Goal: Task Accomplishment & Management: Manage account settings

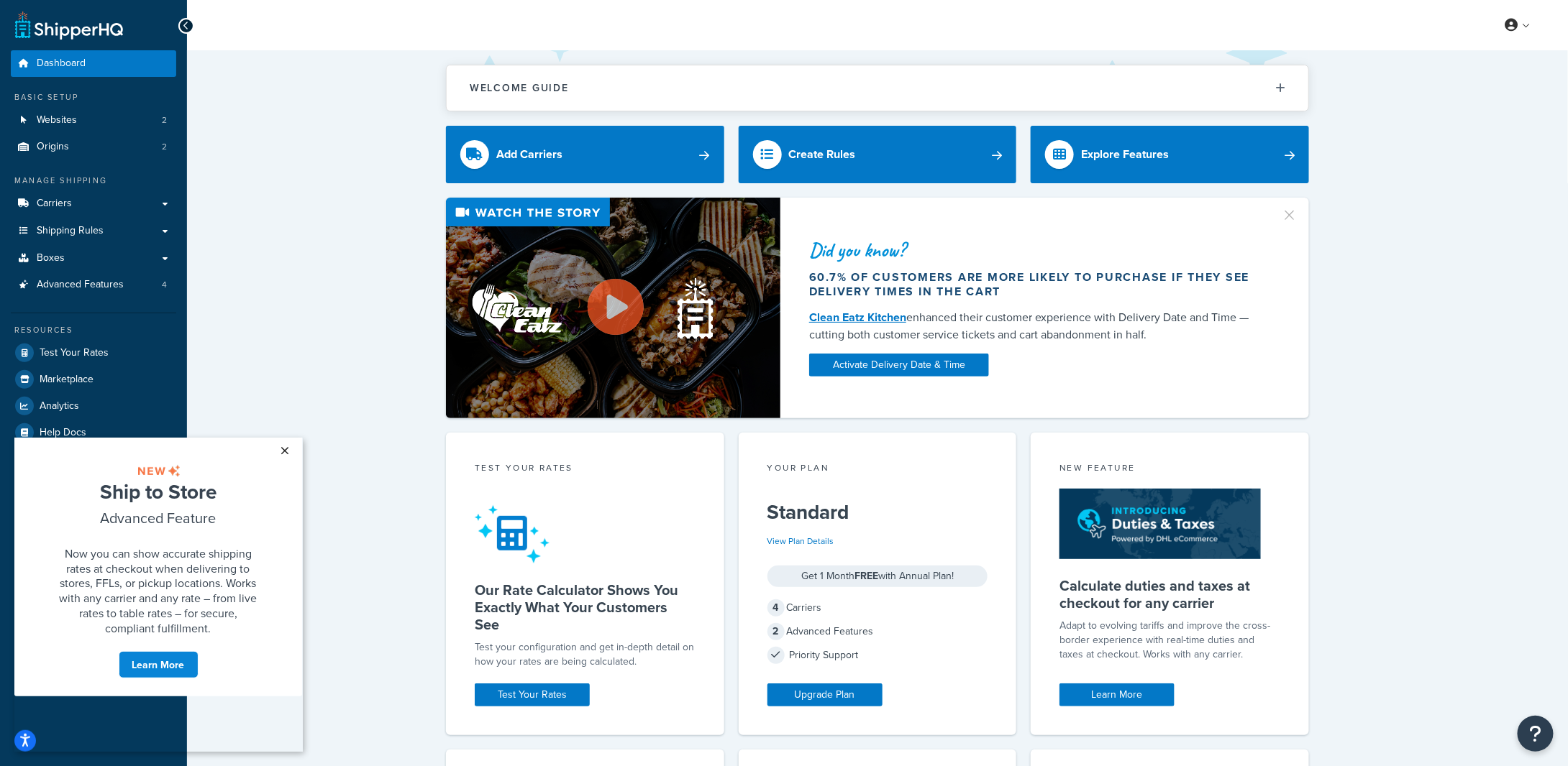
click at [286, 453] on link "×" at bounding box center [285, 450] width 25 height 26
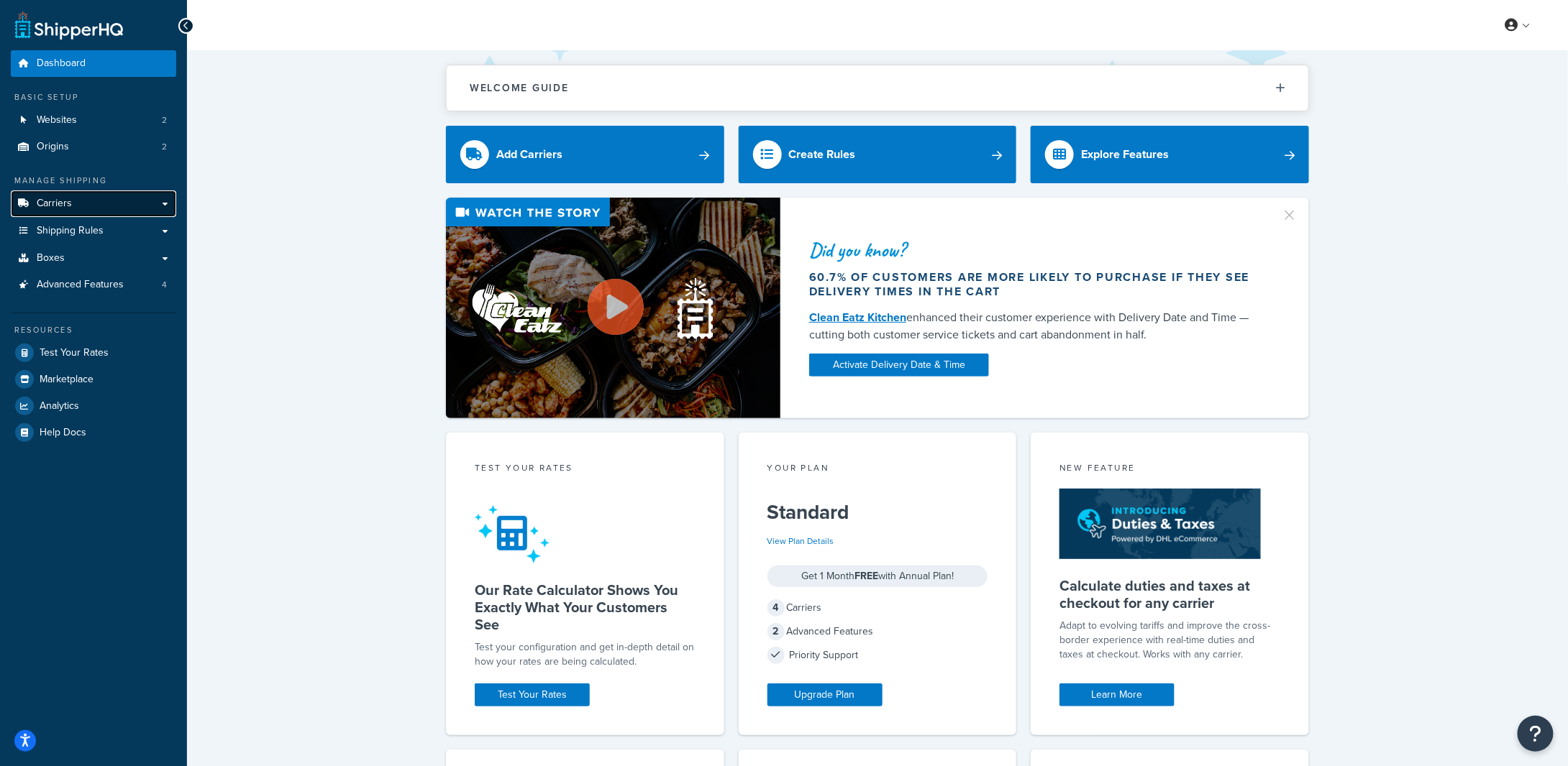
click at [75, 205] on link "Carriers" at bounding box center [93, 204] width 165 height 27
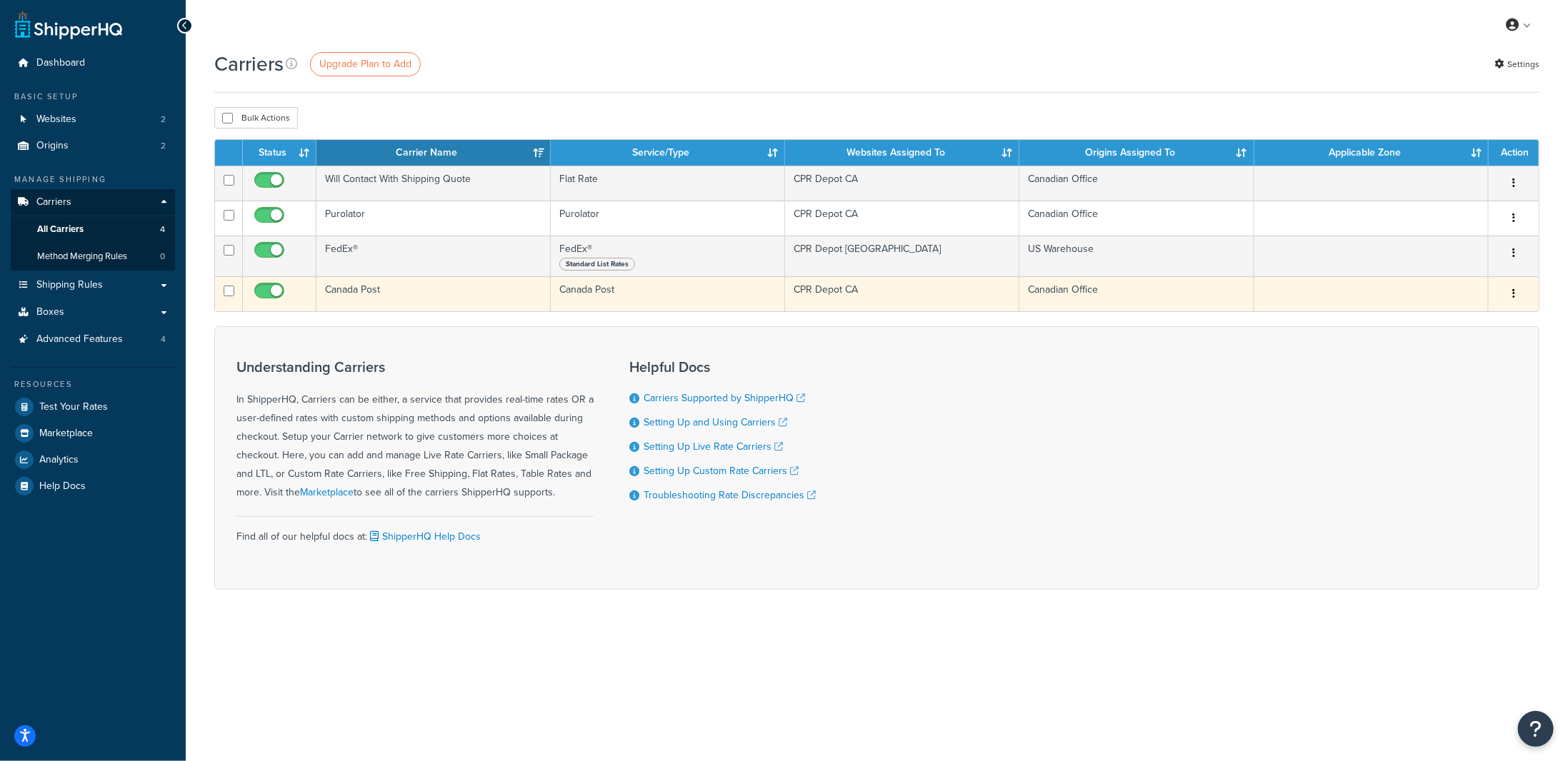
click at [1522, 296] on button "button" at bounding box center [1513, 294] width 20 height 23
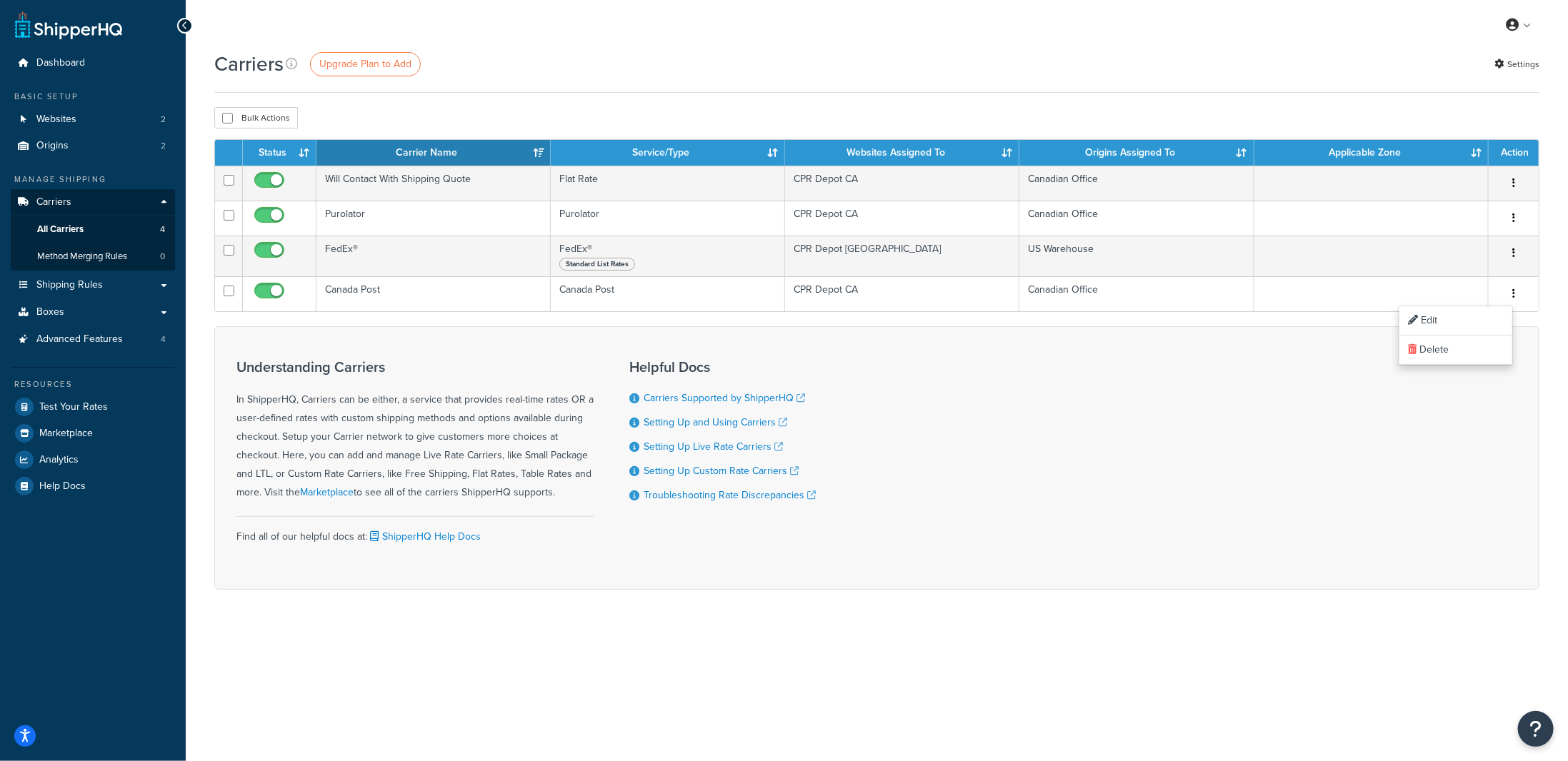
click at [1237, 365] on div "Understanding Carriers In ShipperHQ, Carriers can be either, a service that pro…" at bounding box center [877, 458] width 1325 height 264
click at [82, 110] on link "Websites 2" at bounding box center [92, 120] width 164 height 27
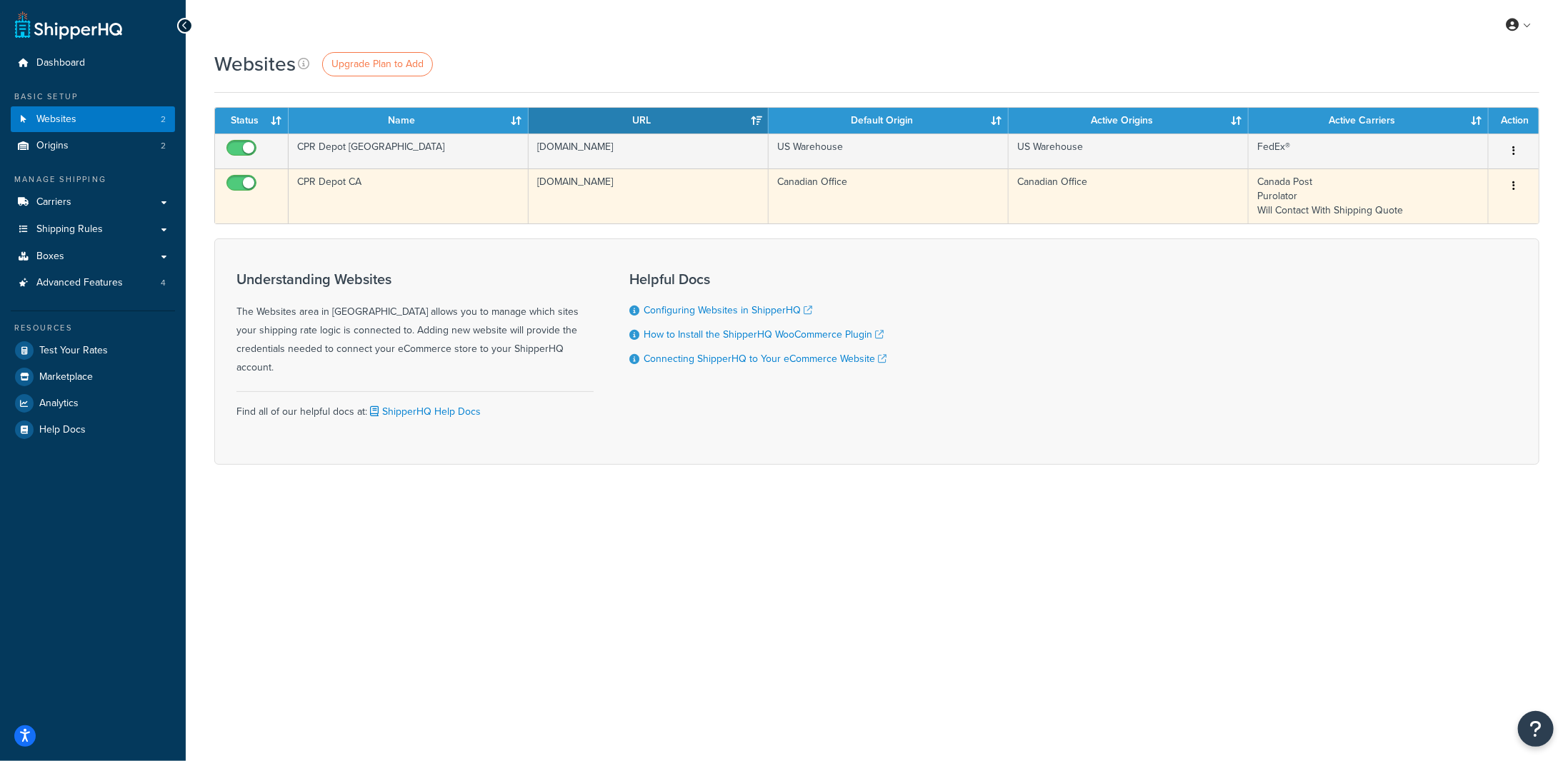
click at [1524, 189] on div "Edit Delete" at bounding box center [1513, 187] width 33 height 23
click at [1515, 187] on button "button" at bounding box center [1513, 187] width 20 height 23
click at [1441, 209] on link "Edit" at bounding box center [1456, 213] width 113 height 30
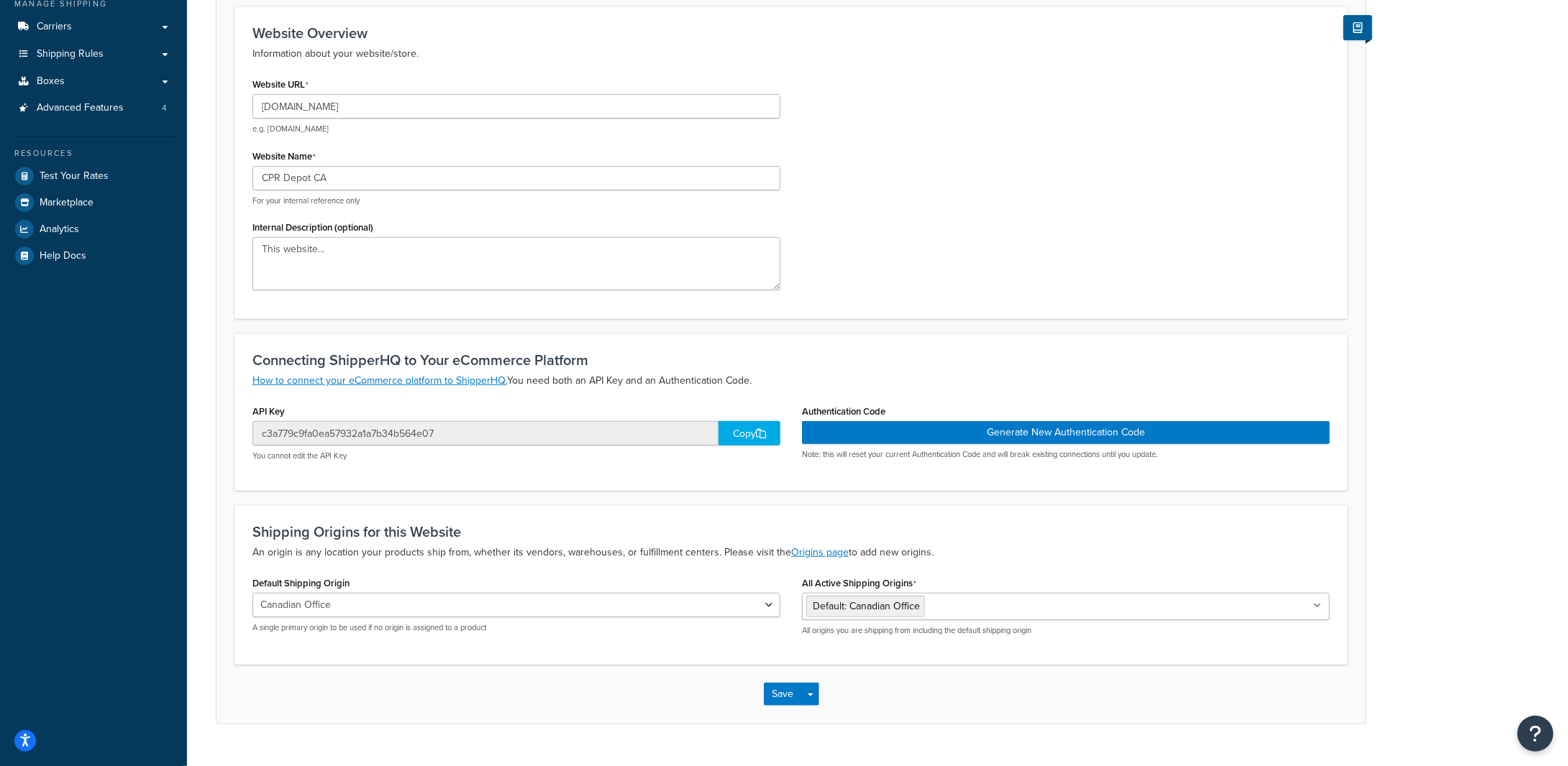
scroll to position [204, 0]
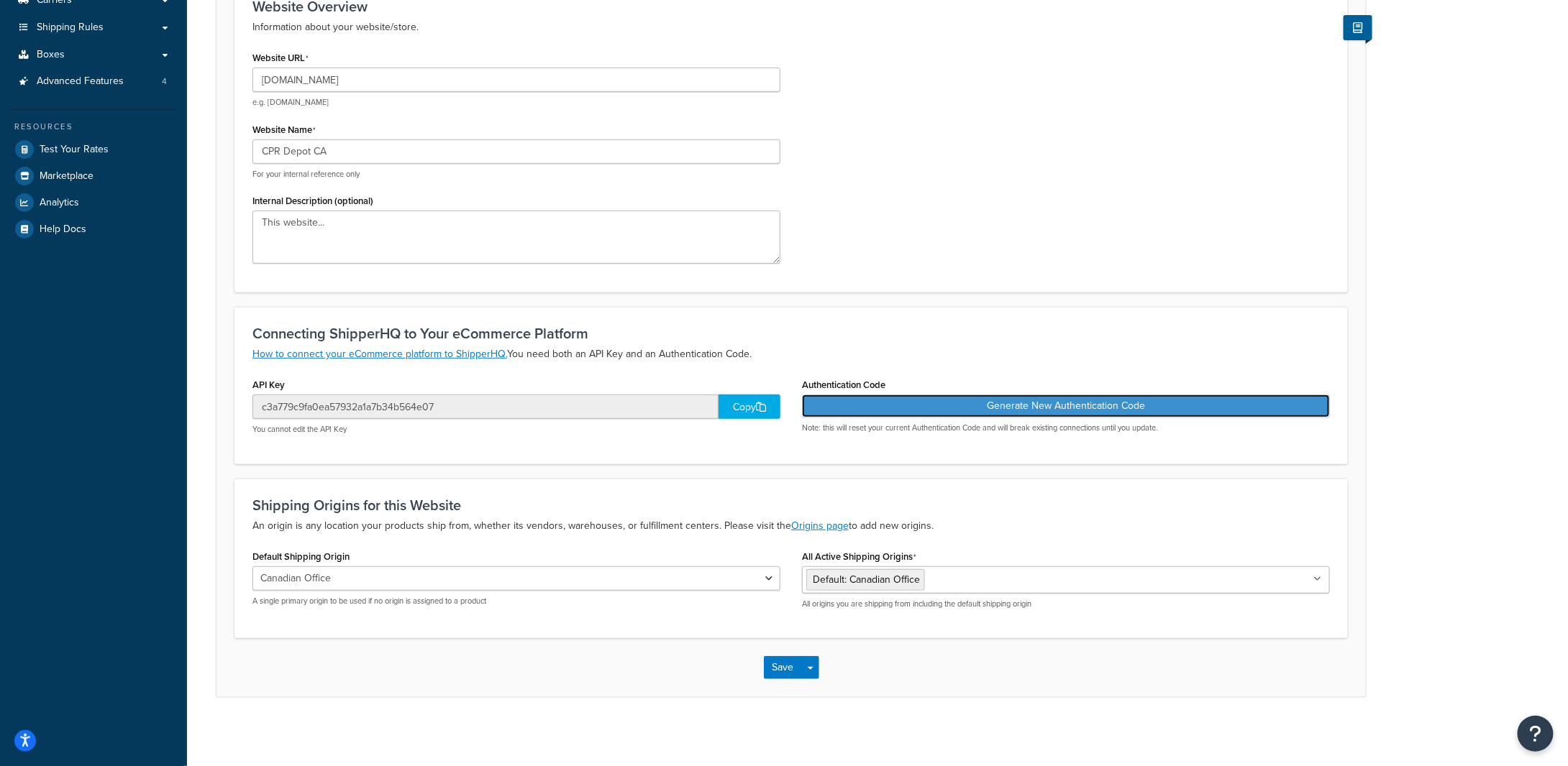
click at [1071, 401] on button "Generate New Authentication Code" at bounding box center [1065, 406] width 528 height 23
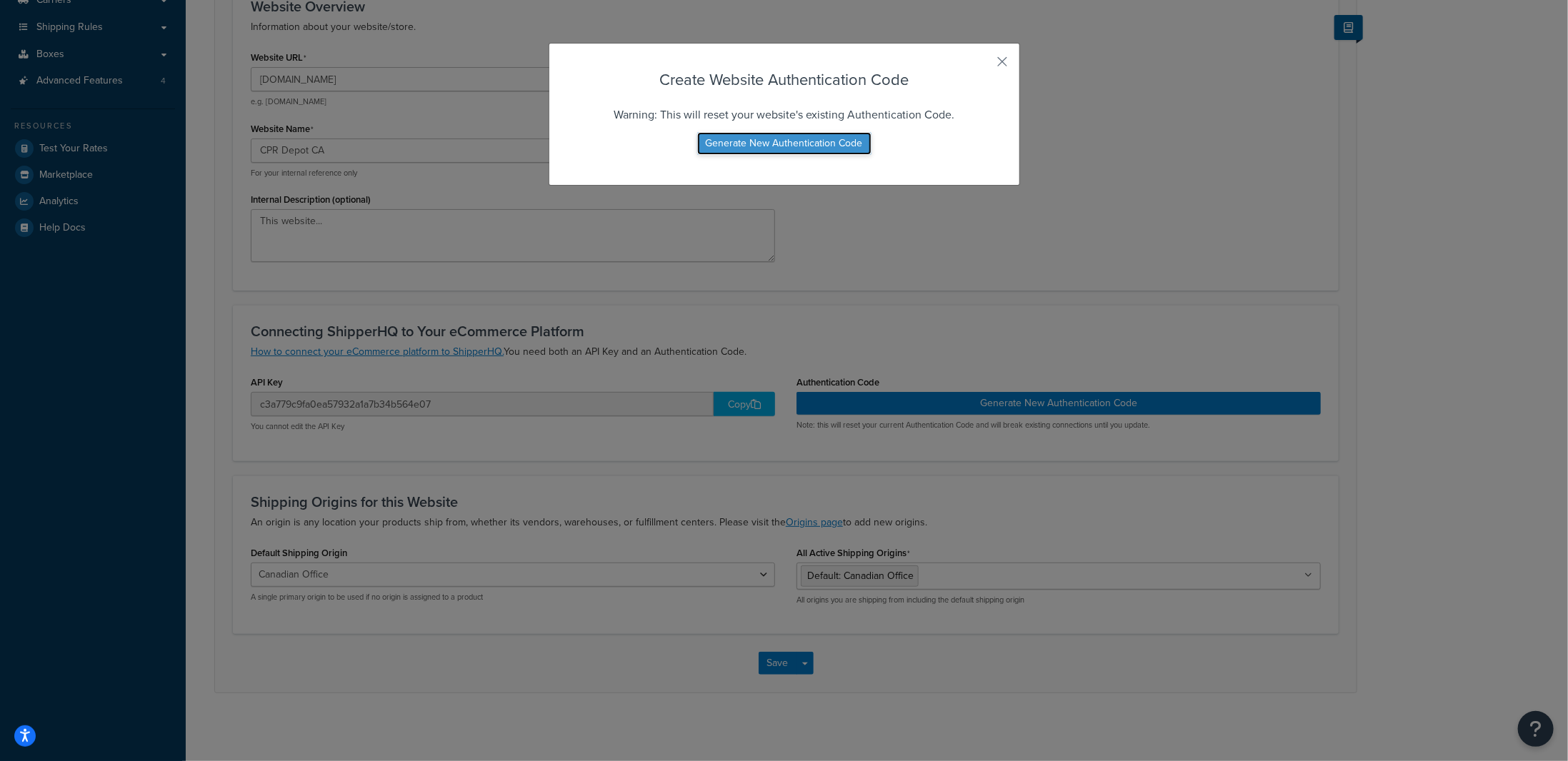
click at [816, 143] on button "Generate New Authentication Code" at bounding box center [784, 144] width 174 height 23
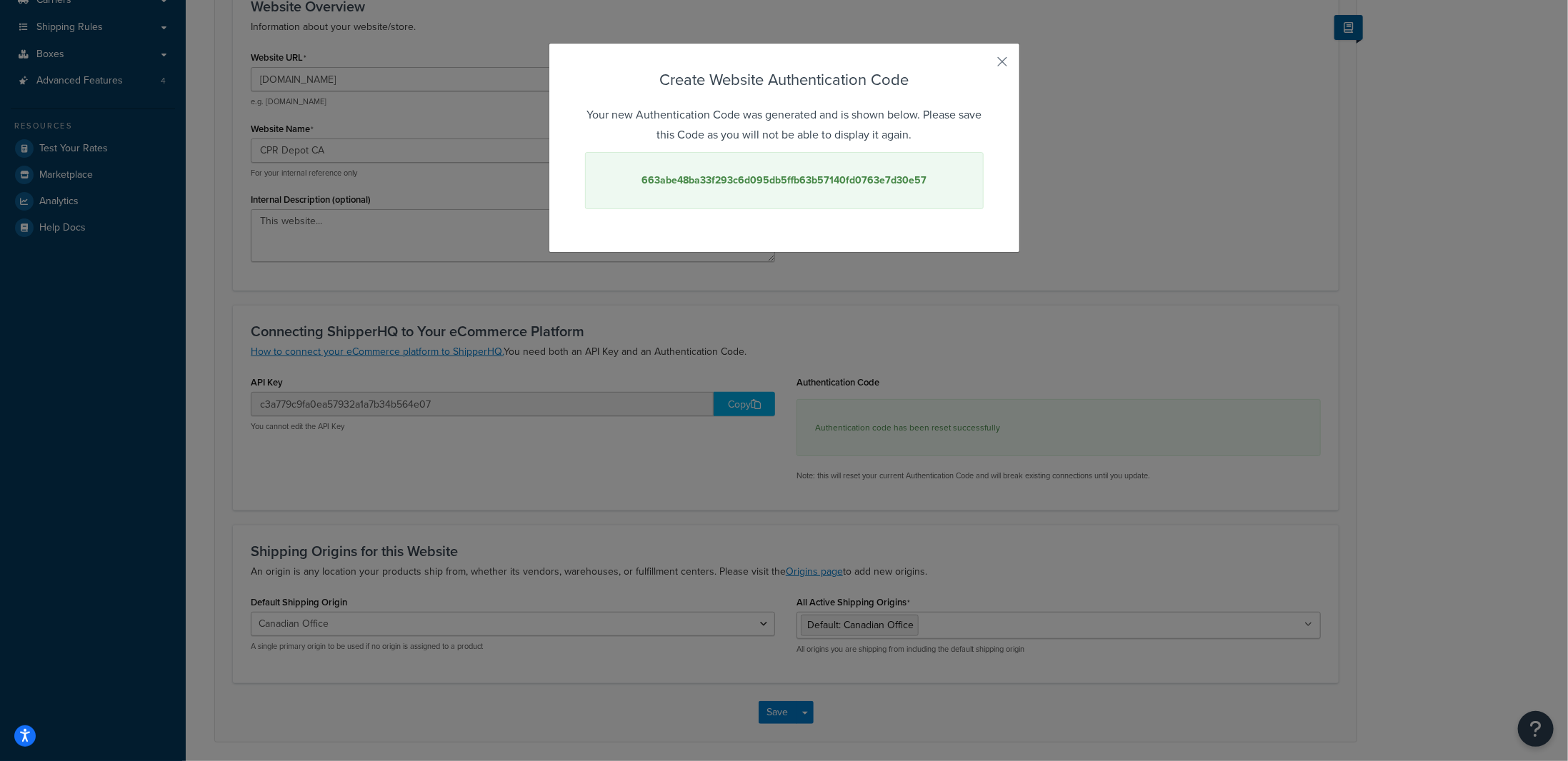
click at [758, 179] on strong "663abe48ba33f293c6d095db5ffb63b57140fd0763e7d30e57" at bounding box center [783, 180] width 285 height 15
copy strong "663abe48ba33f293c6d095db5ffb63b57140fd0763e7d30e57"
click at [983, 65] on button "button" at bounding box center [981, 67] width 4 height 4
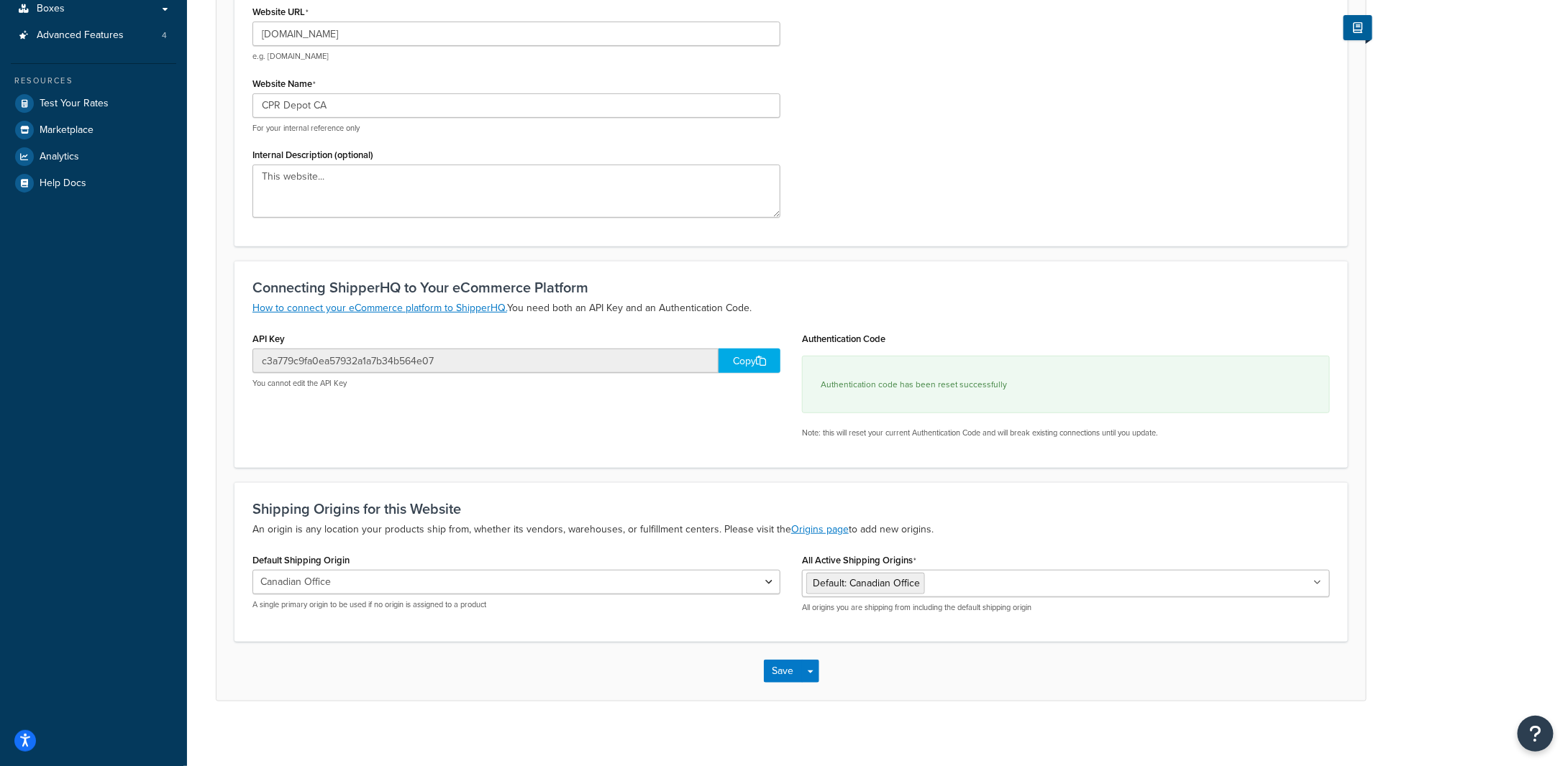
scroll to position [253, 0]
click at [803, 661] on button "Save Dropdown" at bounding box center [811, 668] width 17 height 23
click at [650, 652] on div "Save Save Dropdown Save and Edit Save and Duplicate Save and Create New" at bounding box center [790, 668] width 1149 height 59
drag, startPoint x: 1105, startPoint y: 654, endPoint x: 1139, endPoint y: 670, distance: 37.6
click at [1105, 654] on div "Save Save Dropdown Save and Edit Save and Duplicate Save and Create New" at bounding box center [790, 668] width 1149 height 59
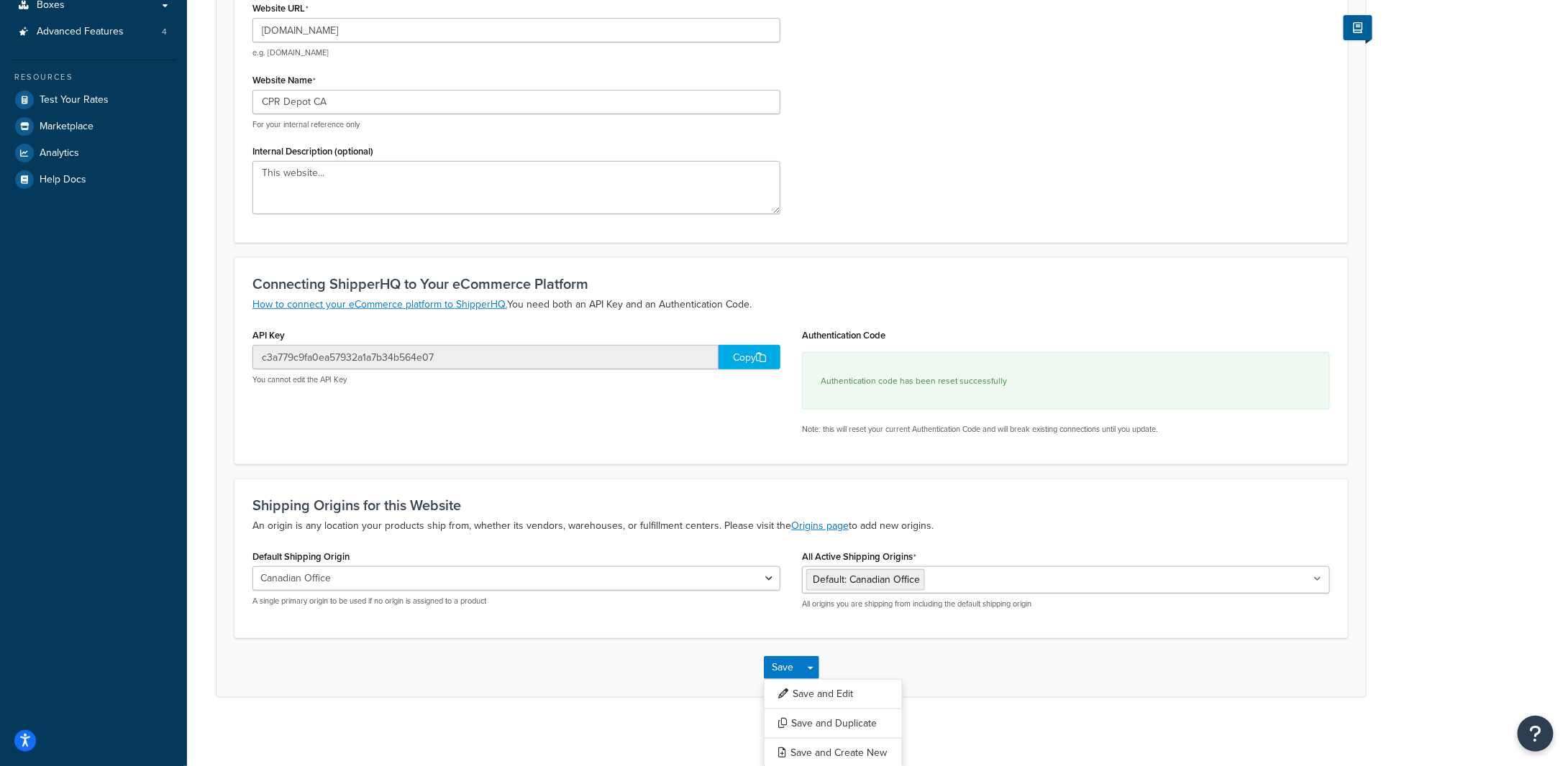
click at [1172, 723] on div "Website: CPR Depot CA Enabled Basic Optional Advanced Website Overview Informat…" at bounding box center [877, 269] width 1381 height 930
click at [780, 661] on button "Save" at bounding box center [783, 668] width 39 height 23
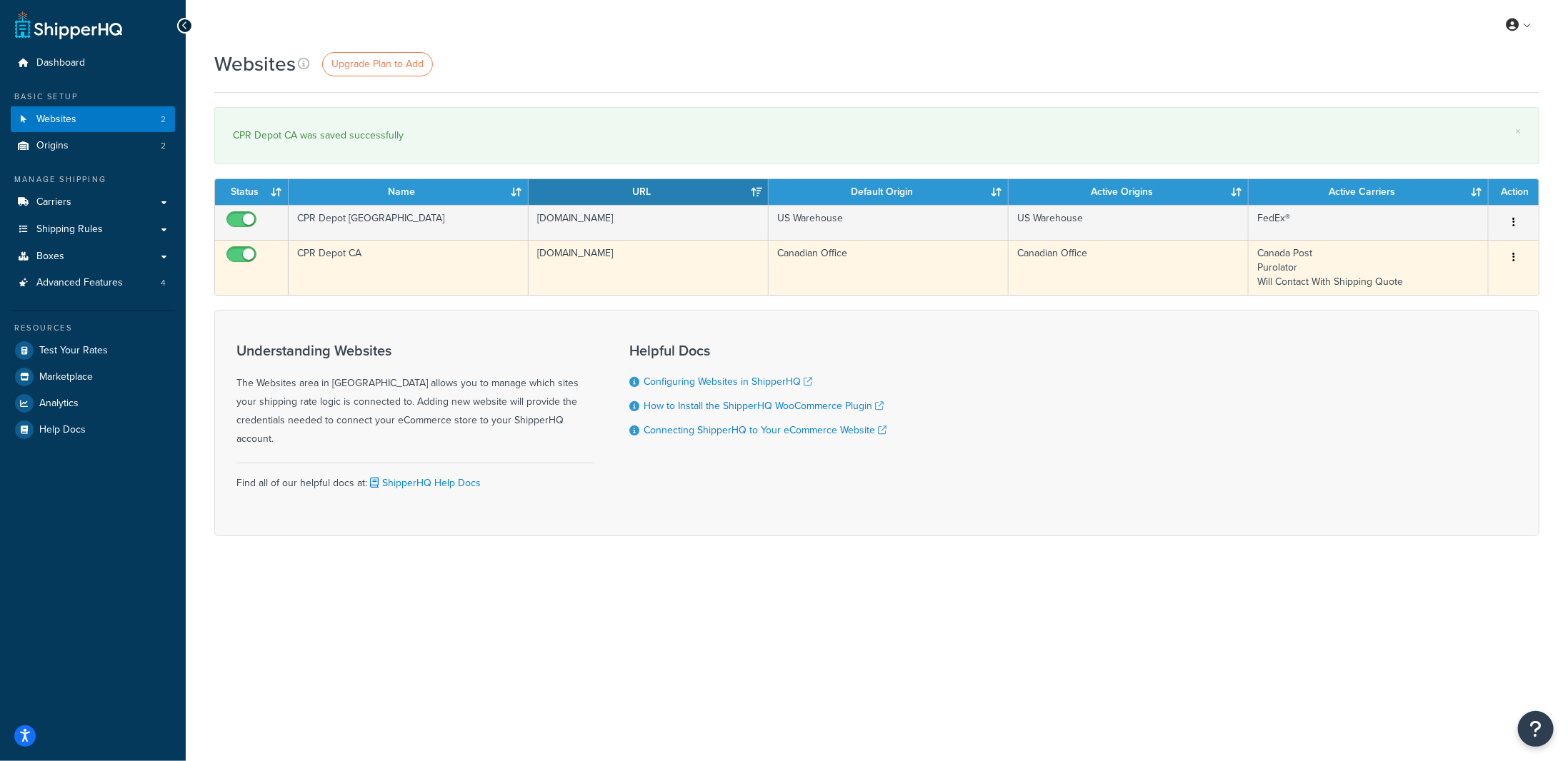
click at [1276, 254] on td "Canada Post Purolator Will Contact With Shipping Quote" at bounding box center [1369, 266] width 240 height 55
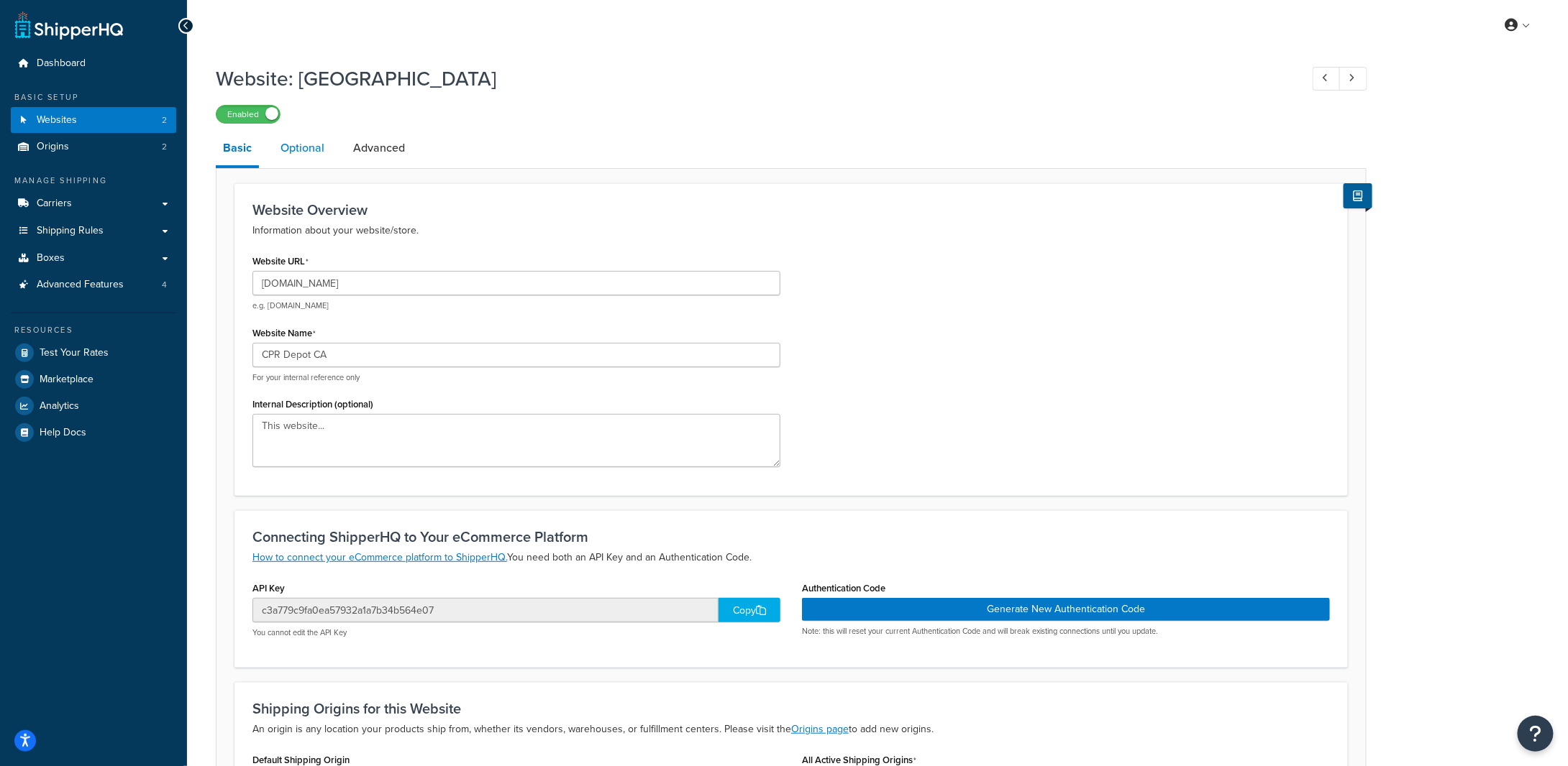
click at [312, 142] on link "Optional" at bounding box center [302, 149] width 58 height 35
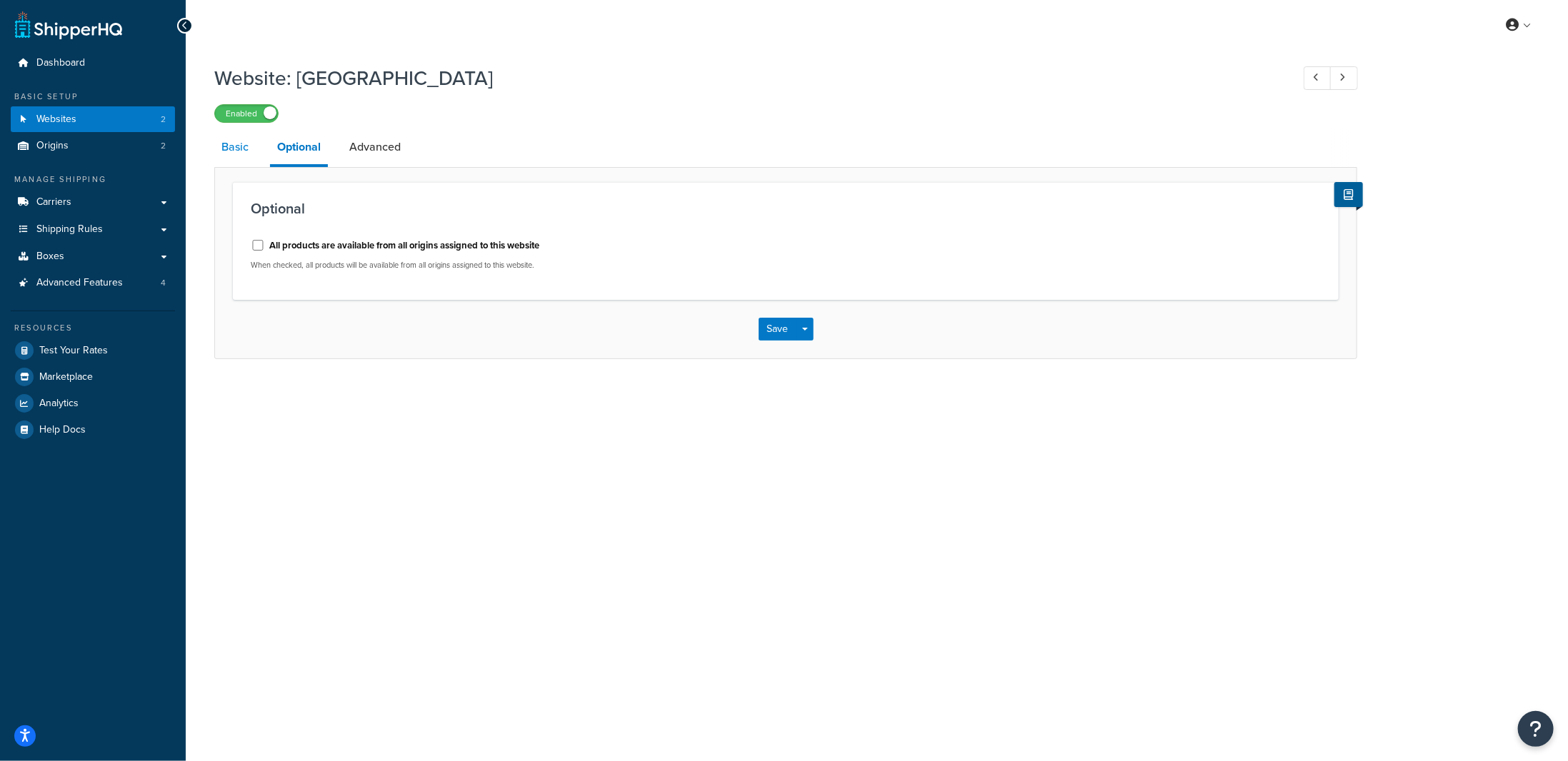
click at [243, 148] on link "Basic" at bounding box center [235, 148] width 41 height 35
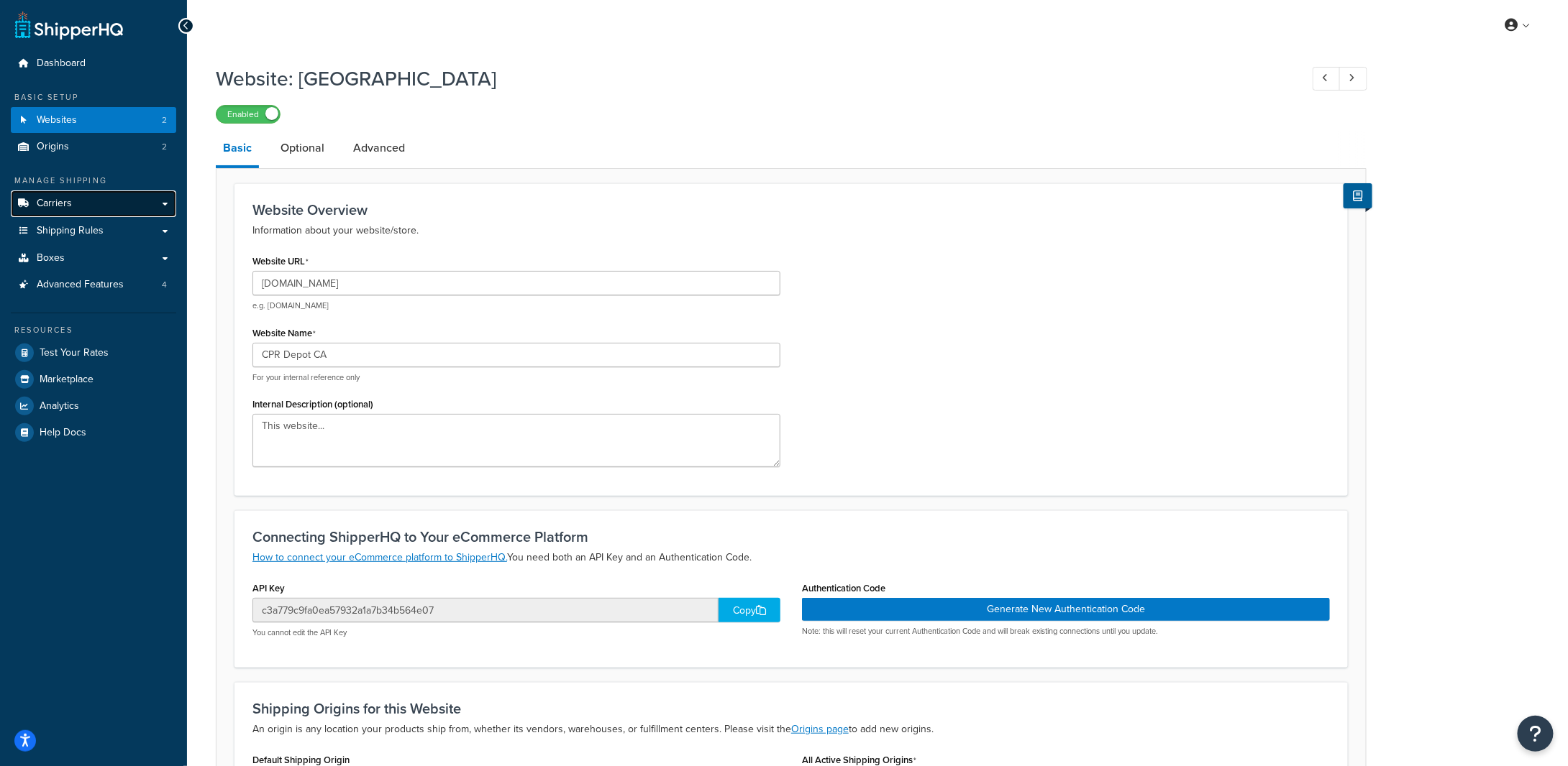
click at [132, 200] on link "Carriers" at bounding box center [93, 204] width 165 height 27
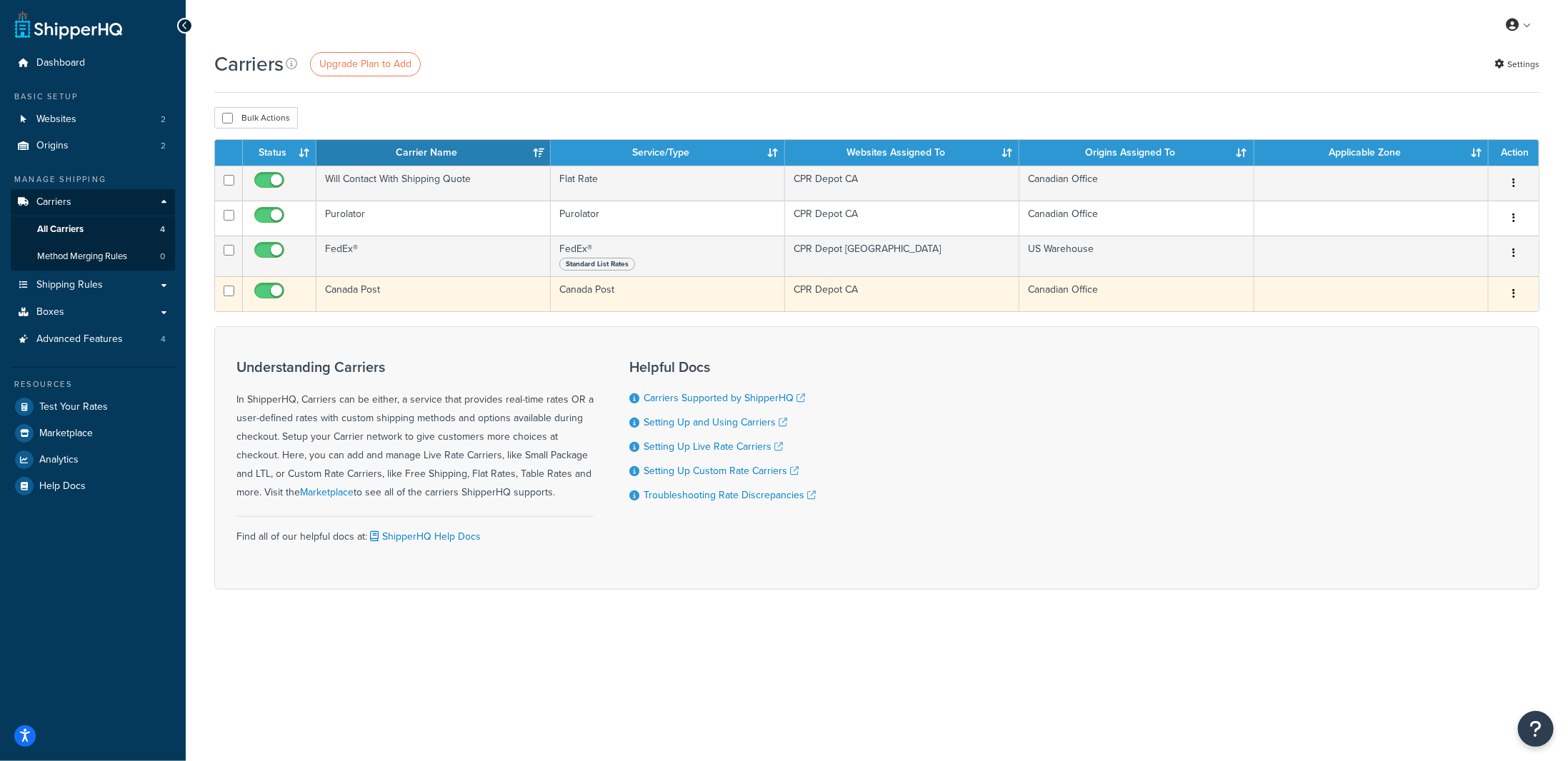
click at [1512, 291] on icon "button" at bounding box center [1513, 293] width 3 height 10
click at [1445, 316] on link "Edit" at bounding box center [1456, 321] width 113 height 30
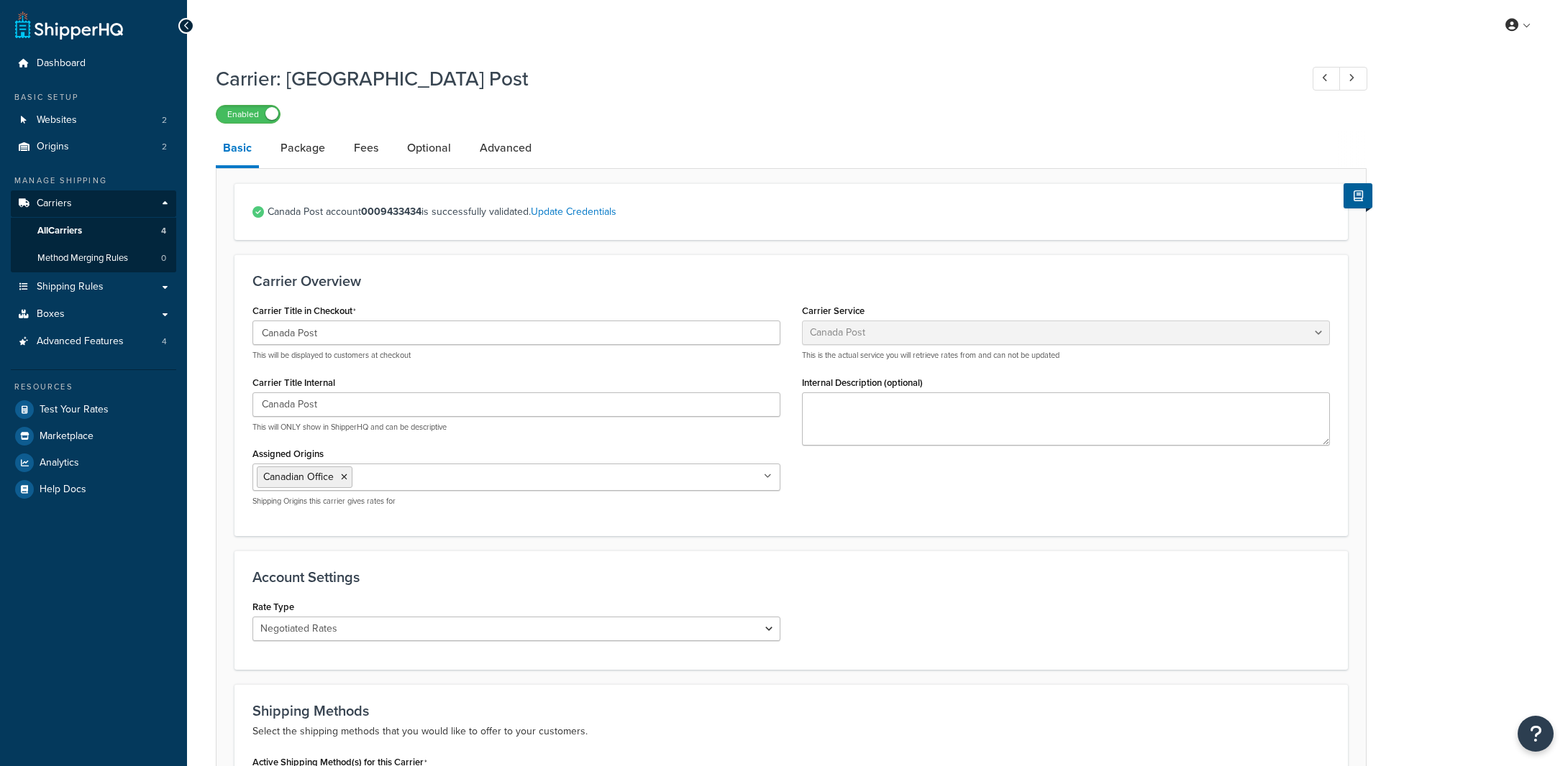
select select "canadaPost"
select select "NEGOTIATED"
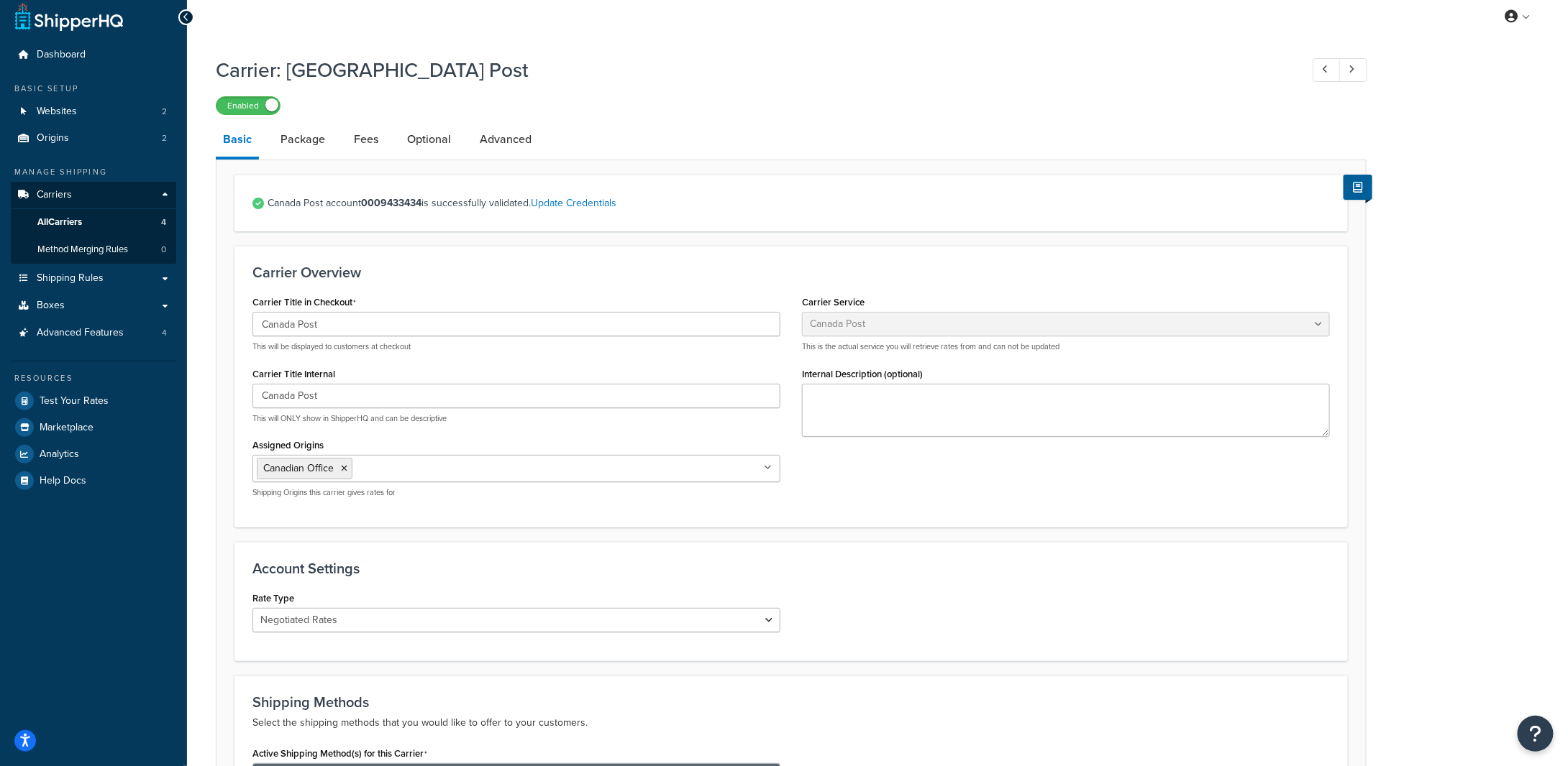
scroll to position [8, 0]
click at [300, 141] on link "Package" at bounding box center [302, 140] width 59 height 35
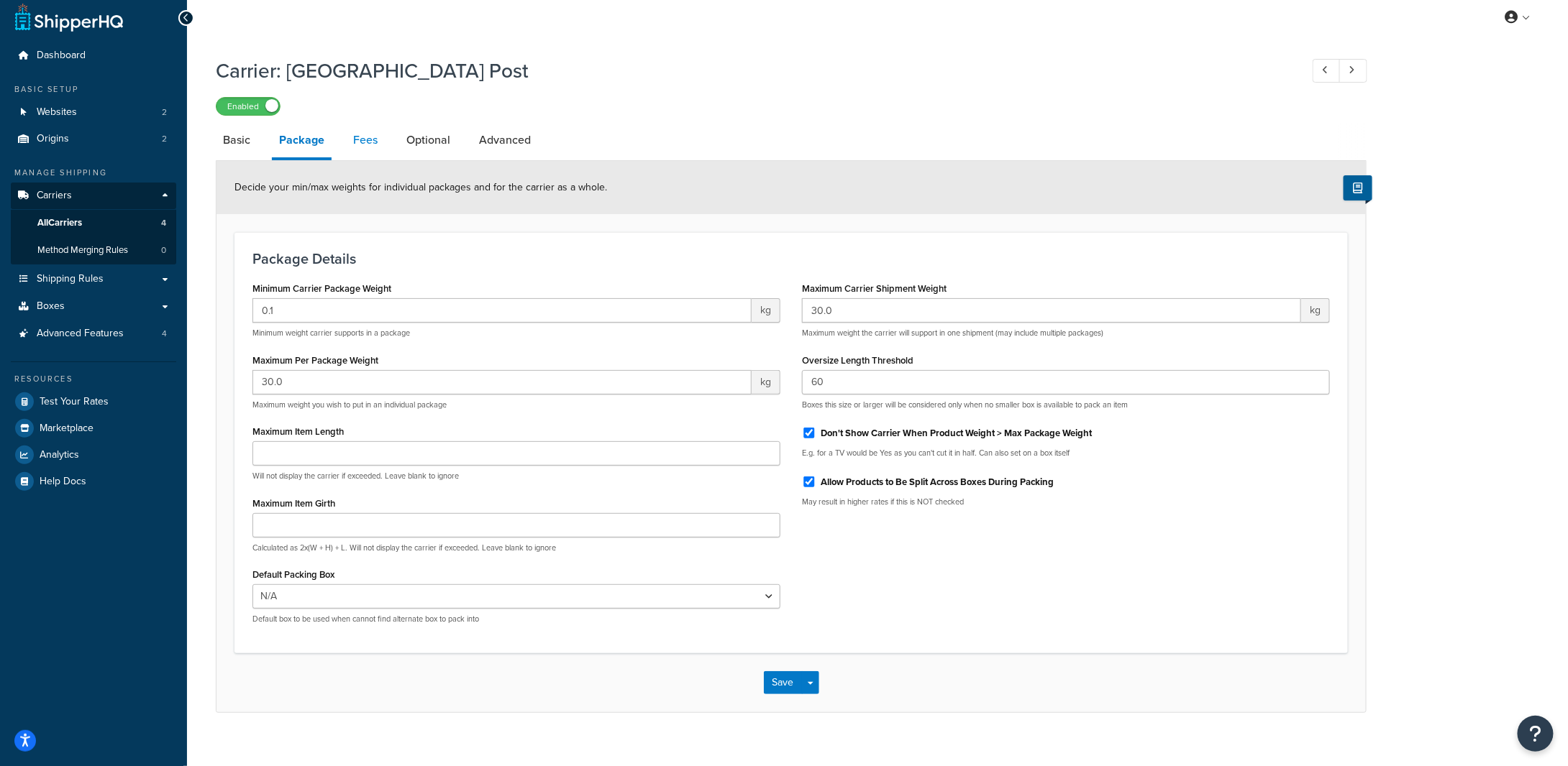
click at [373, 141] on link "Fees" at bounding box center [365, 140] width 39 height 35
select select "AFTER"
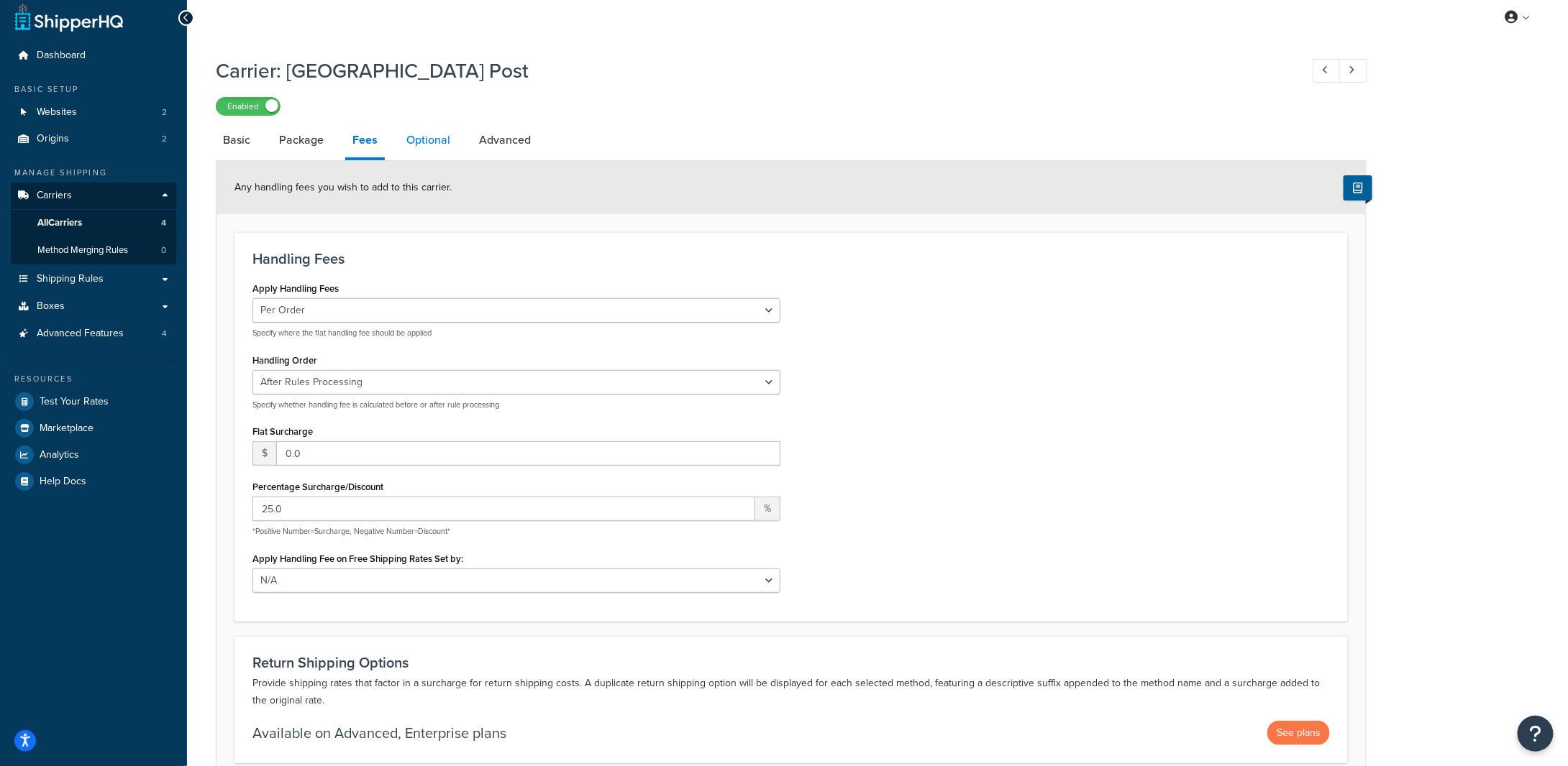
click at [443, 141] on link "Optional" at bounding box center [428, 140] width 58 height 35
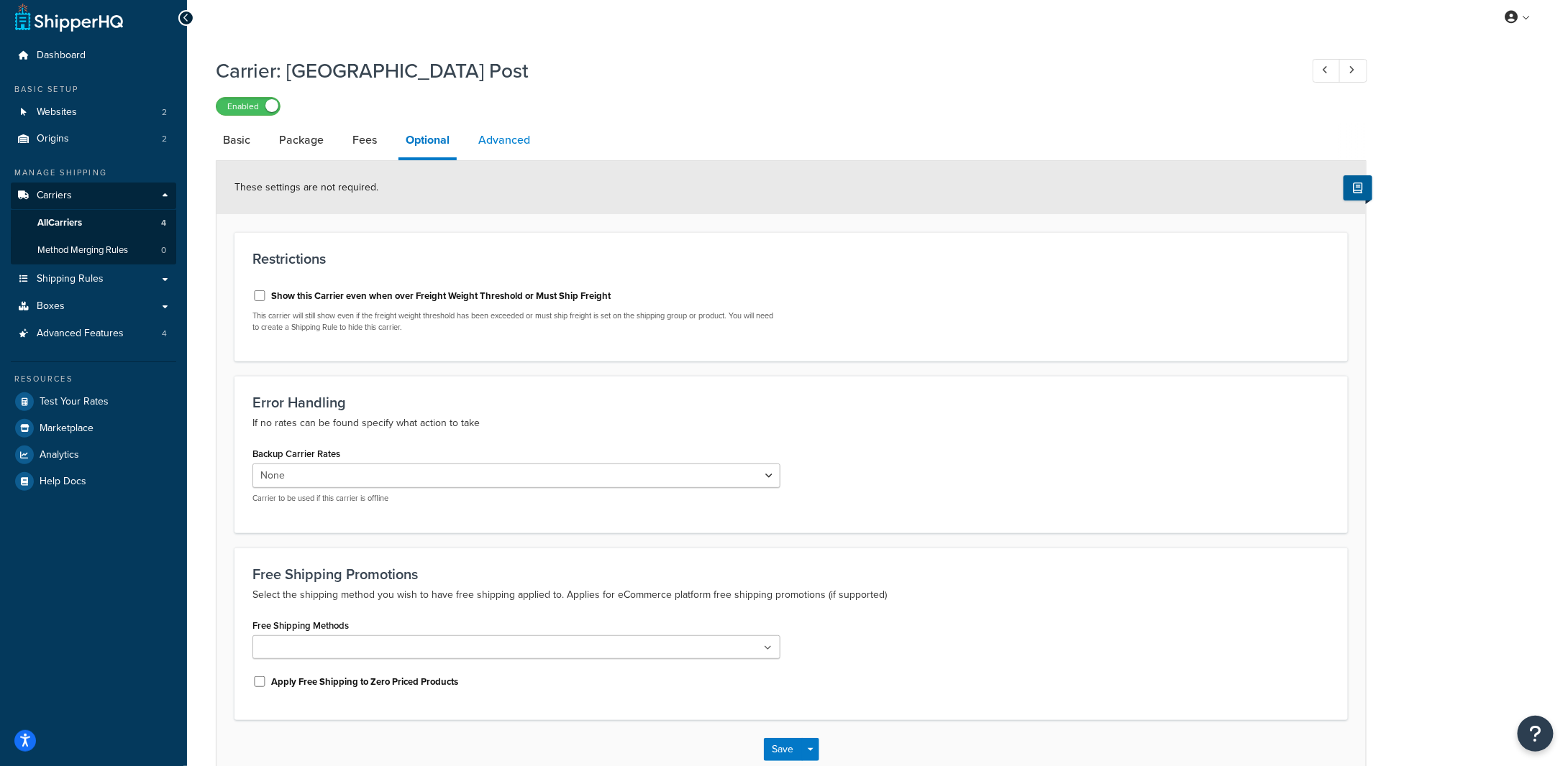
click at [528, 140] on link "Advanced" at bounding box center [504, 140] width 67 height 35
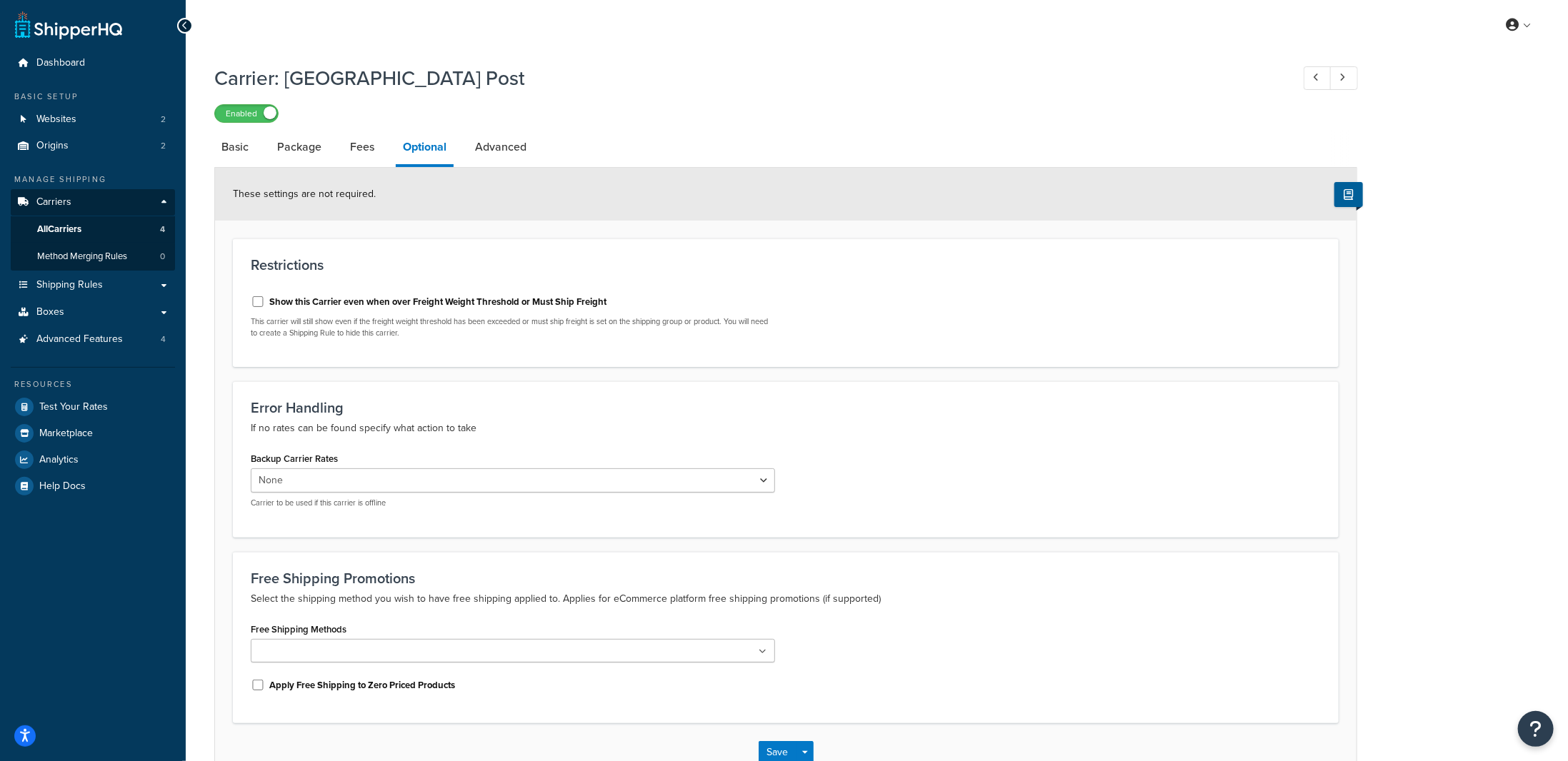
select select "false"
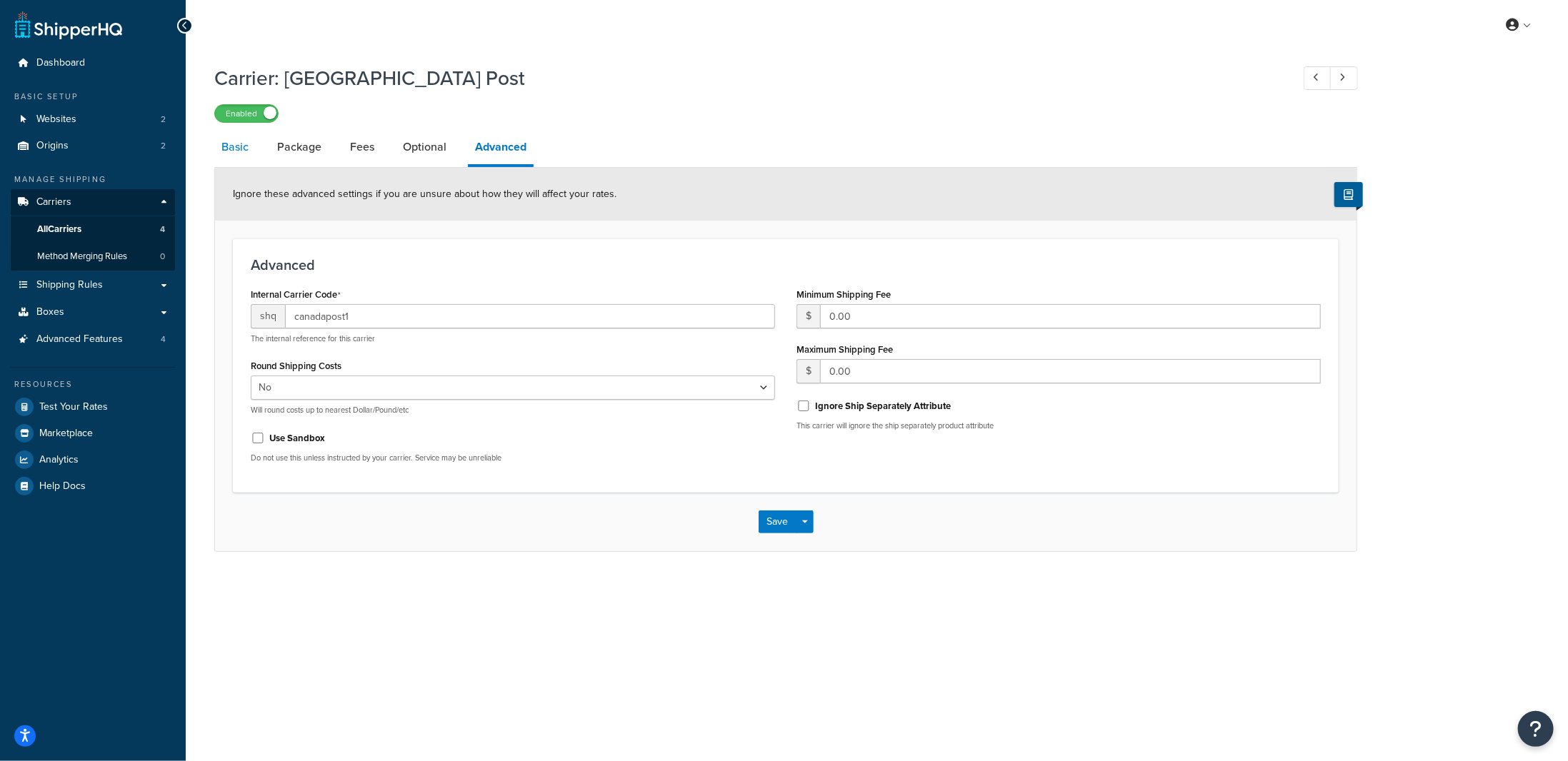
click at [238, 143] on link "Basic" at bounding box center [235, 148] width 41 height 35
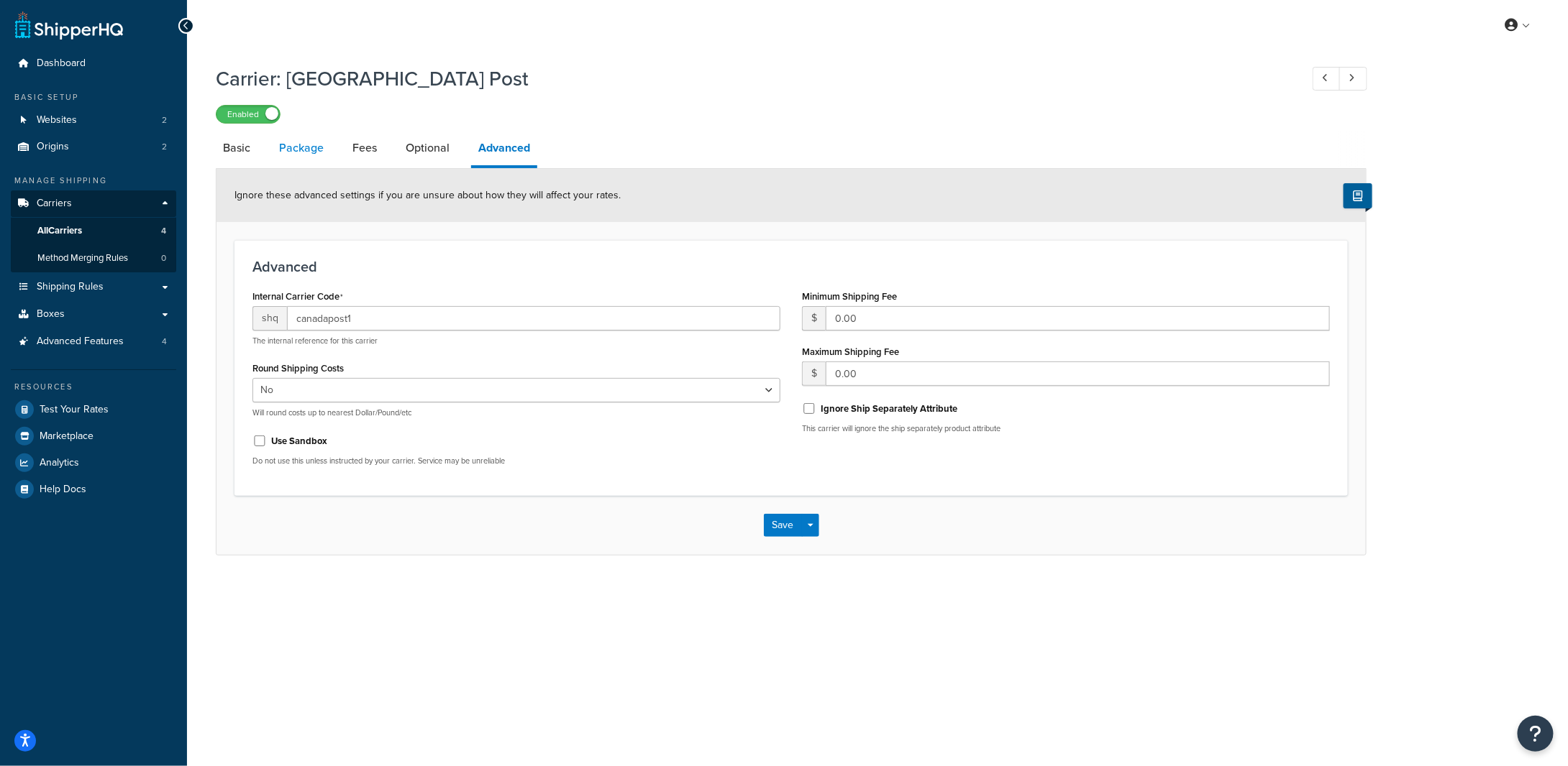
select select "canadaPost"
select select "NEGOTIATED"
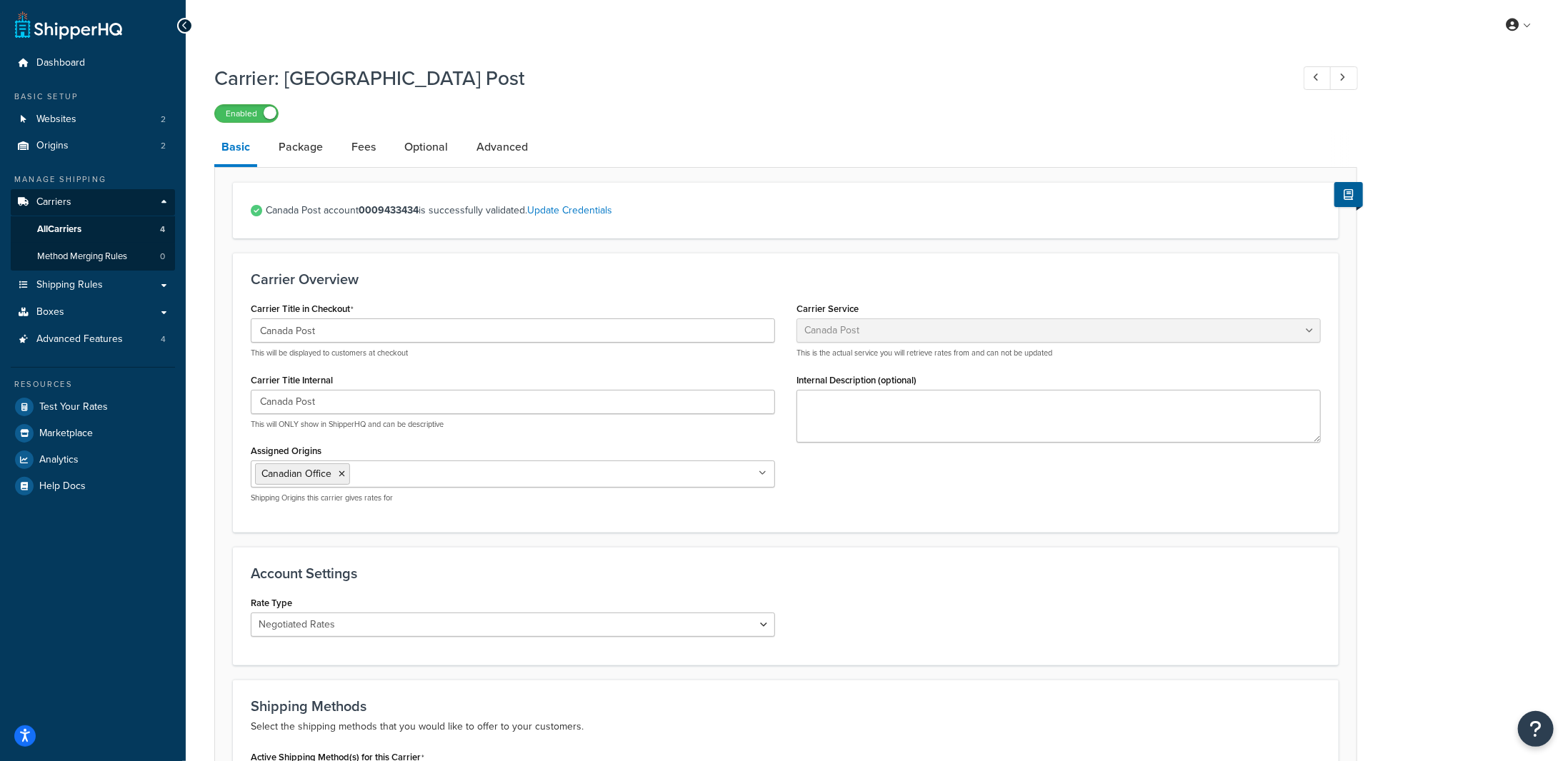
select select "false"
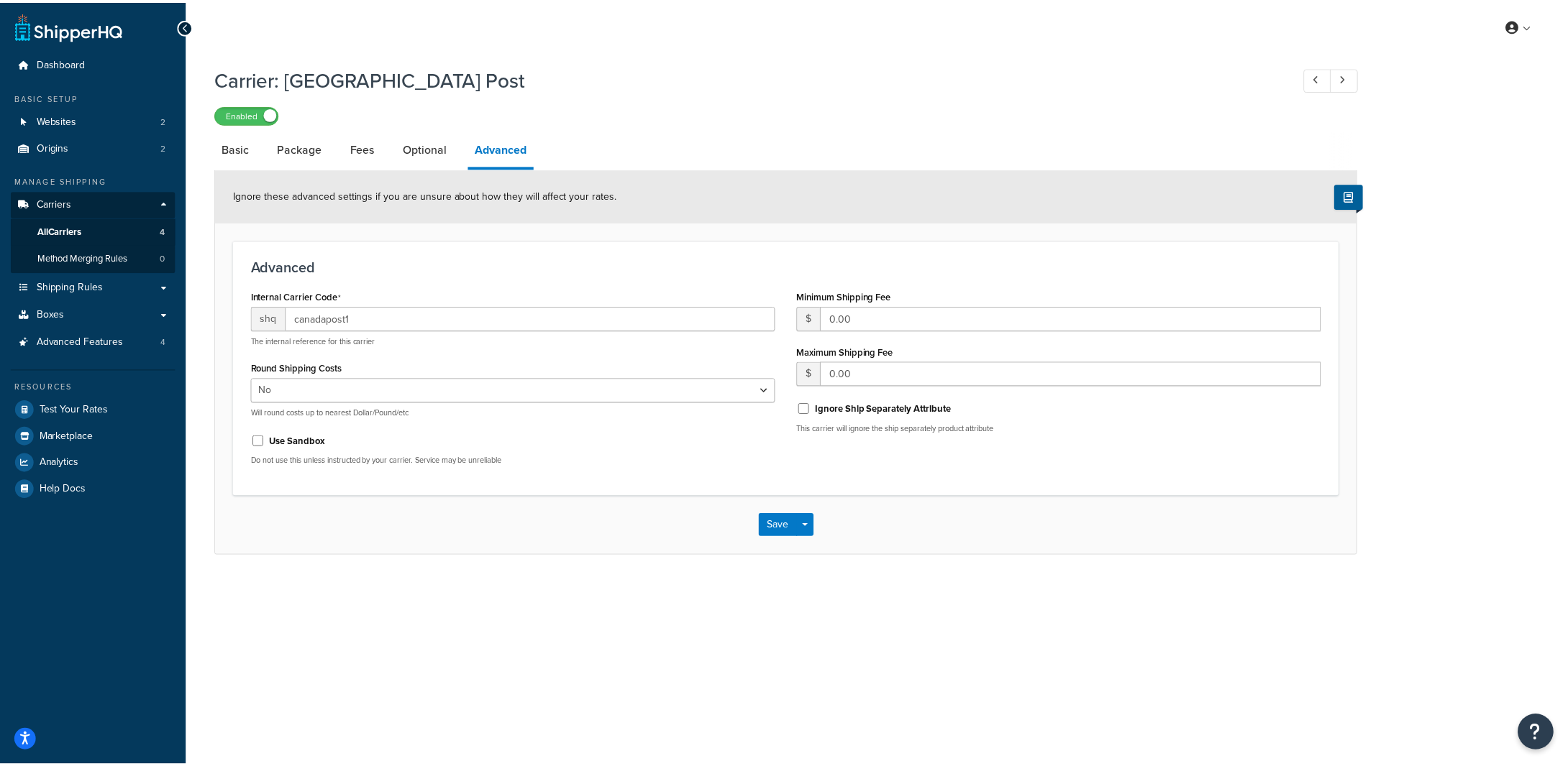
scroll to position [8, 0]
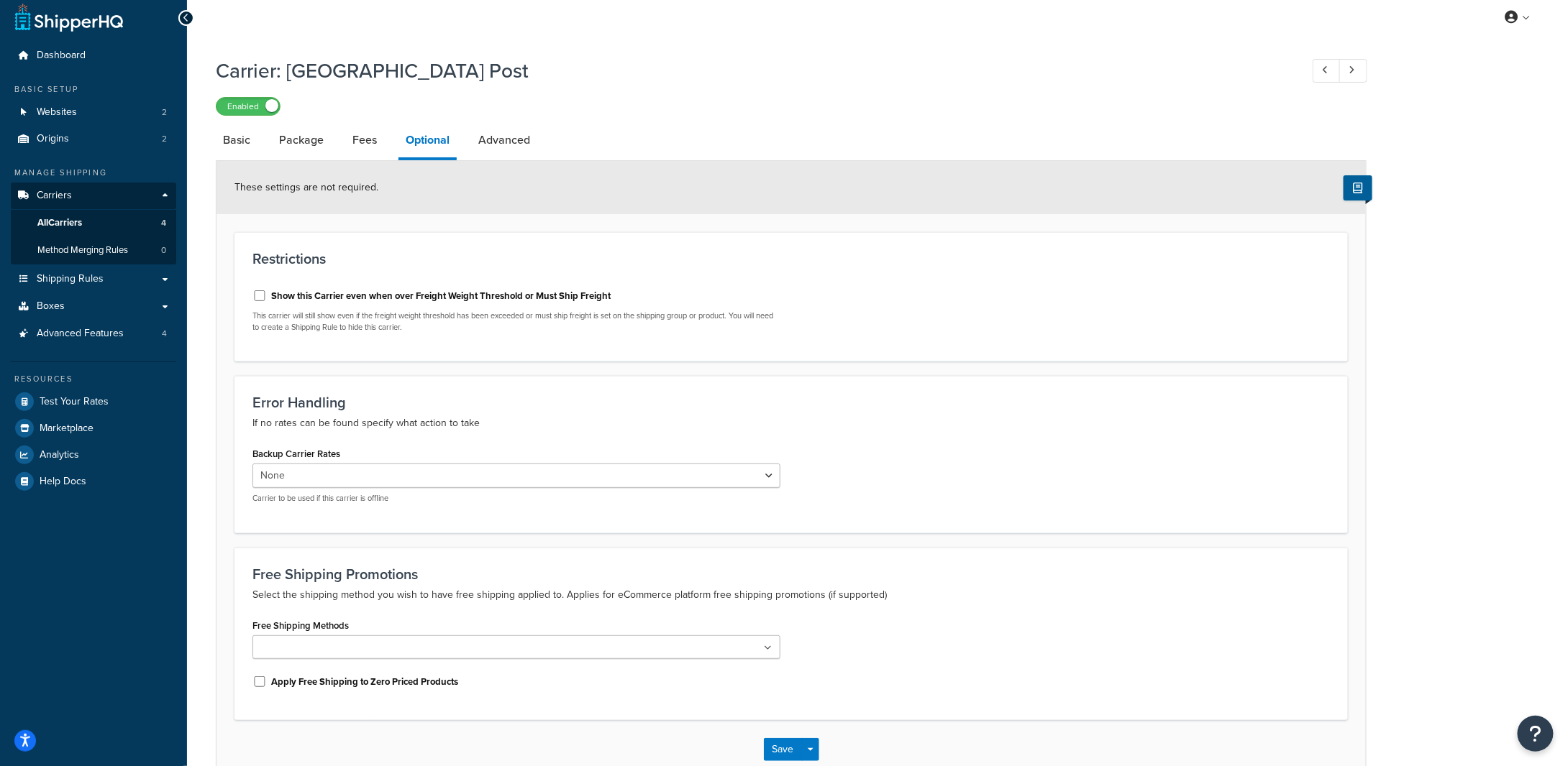
drag, startPoint x: 990, startPoint y: 241, endPoint x: 998, endPoint y: 239, distance: 8.2
select select "AFTER"
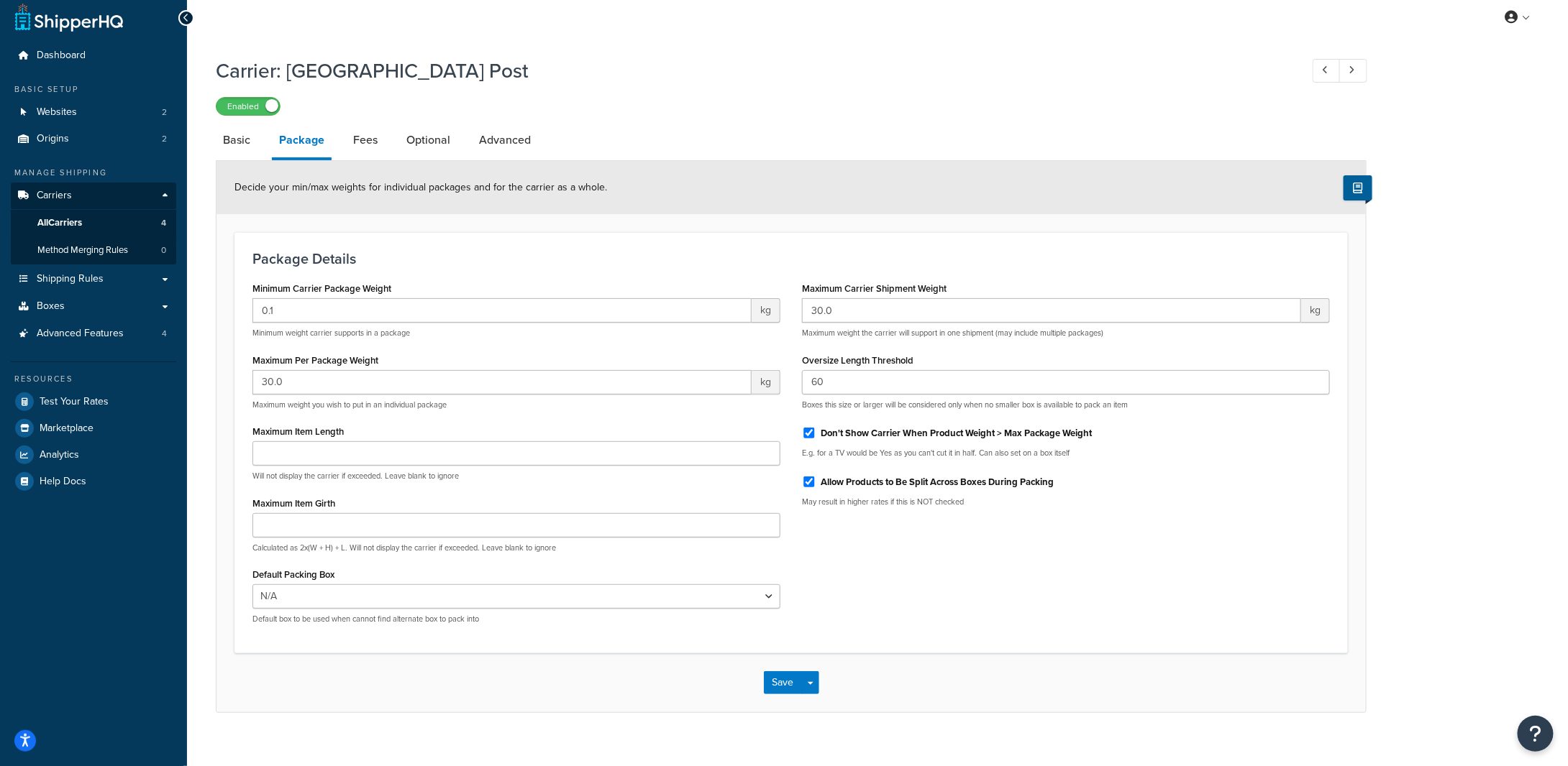
select select "canadaPost"
select select "NEGOTIATED"
